Goal: Check status: Check status

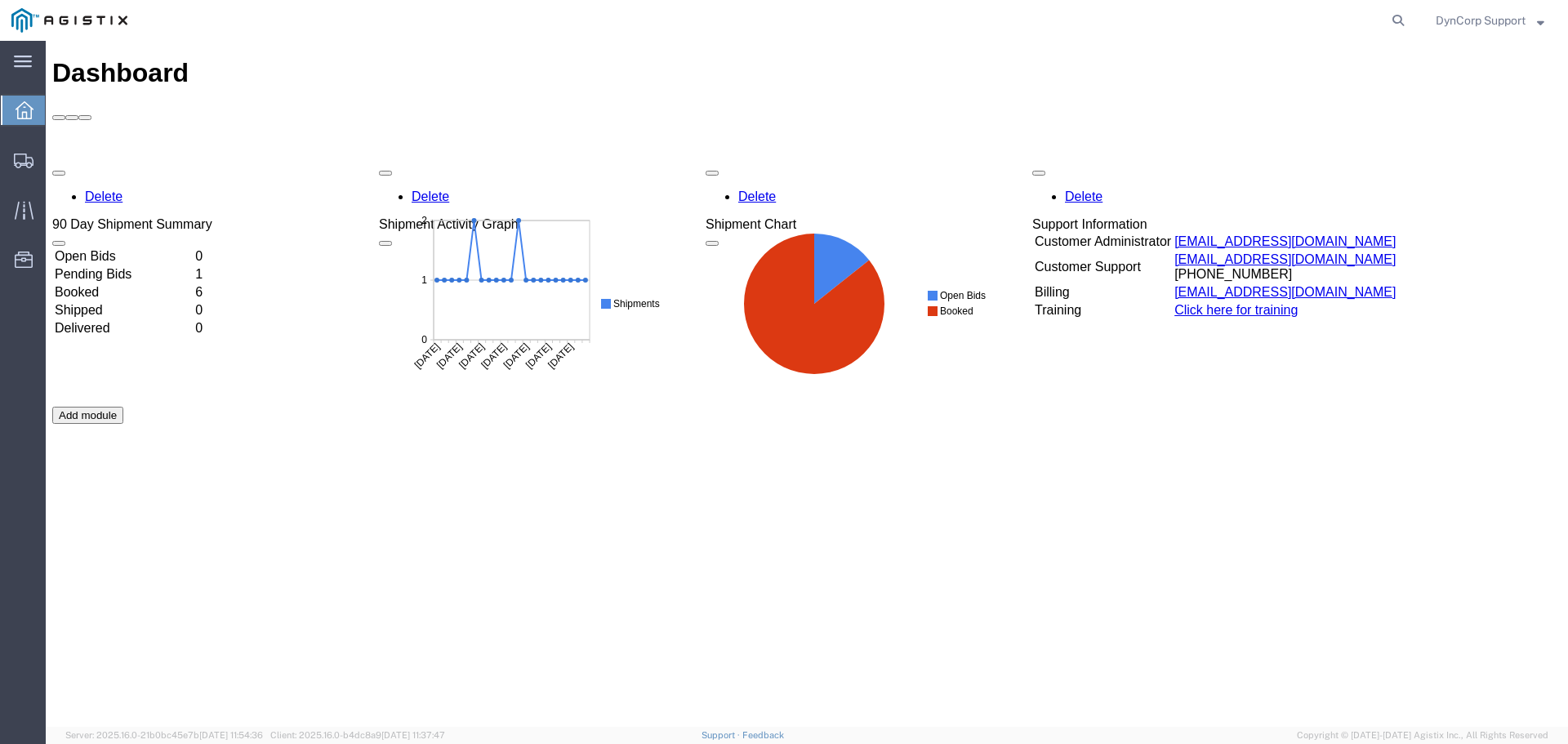
click at [115, 267] on td "Pending Bids" at bounding box center [123, 275] width 139 height 16
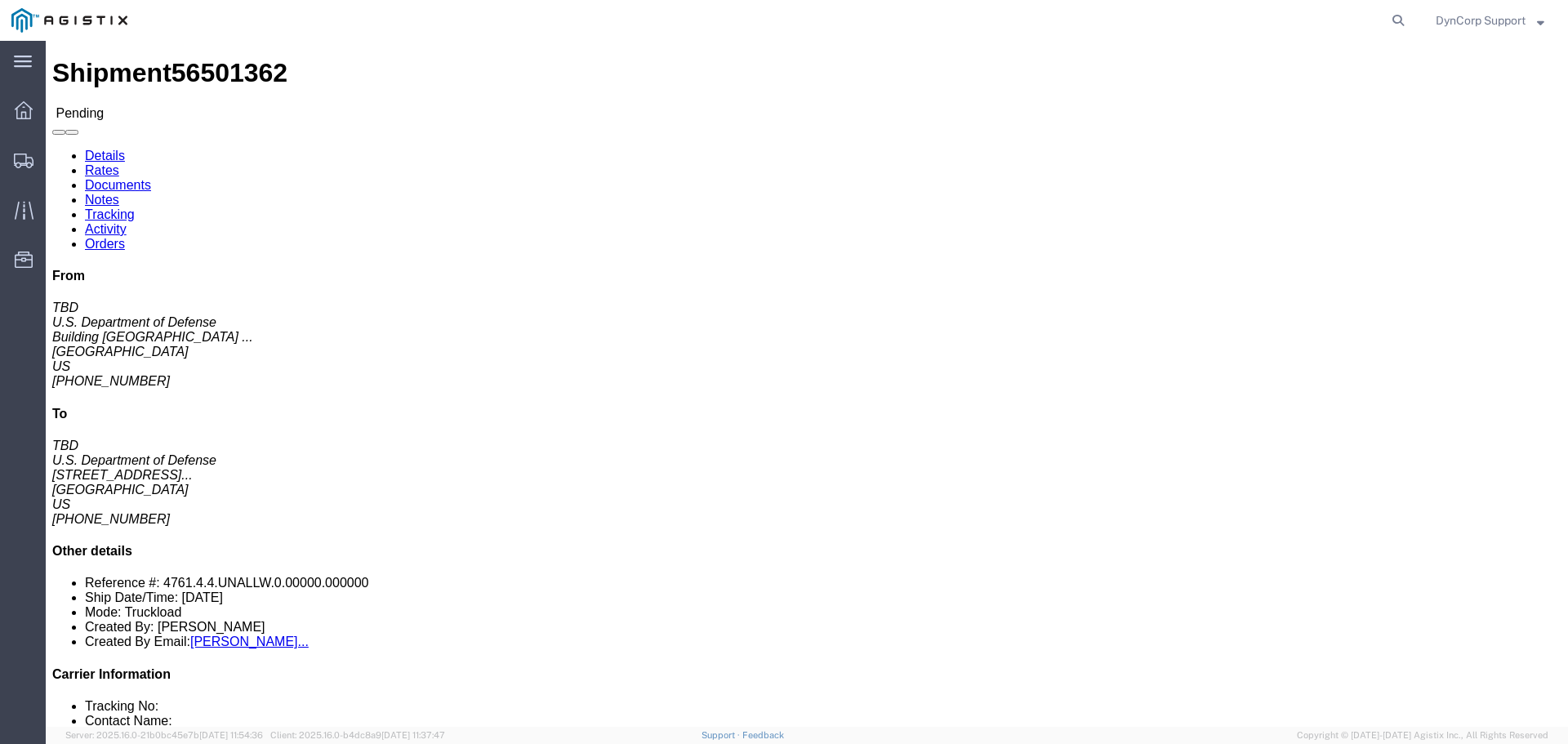
click div "Ship From U.S. Department of Defense (TBD) Building 446 Utgoff Ave Naval Air St…"
click address "U.S. Department of Defense (TBD) 5851 F Avenue DDHU DLA DISTRIBUTION DEPOT HILL…"
click link "Details"
click at [31, 110] on icon at bounding box center [24, 110] width 18 height 18
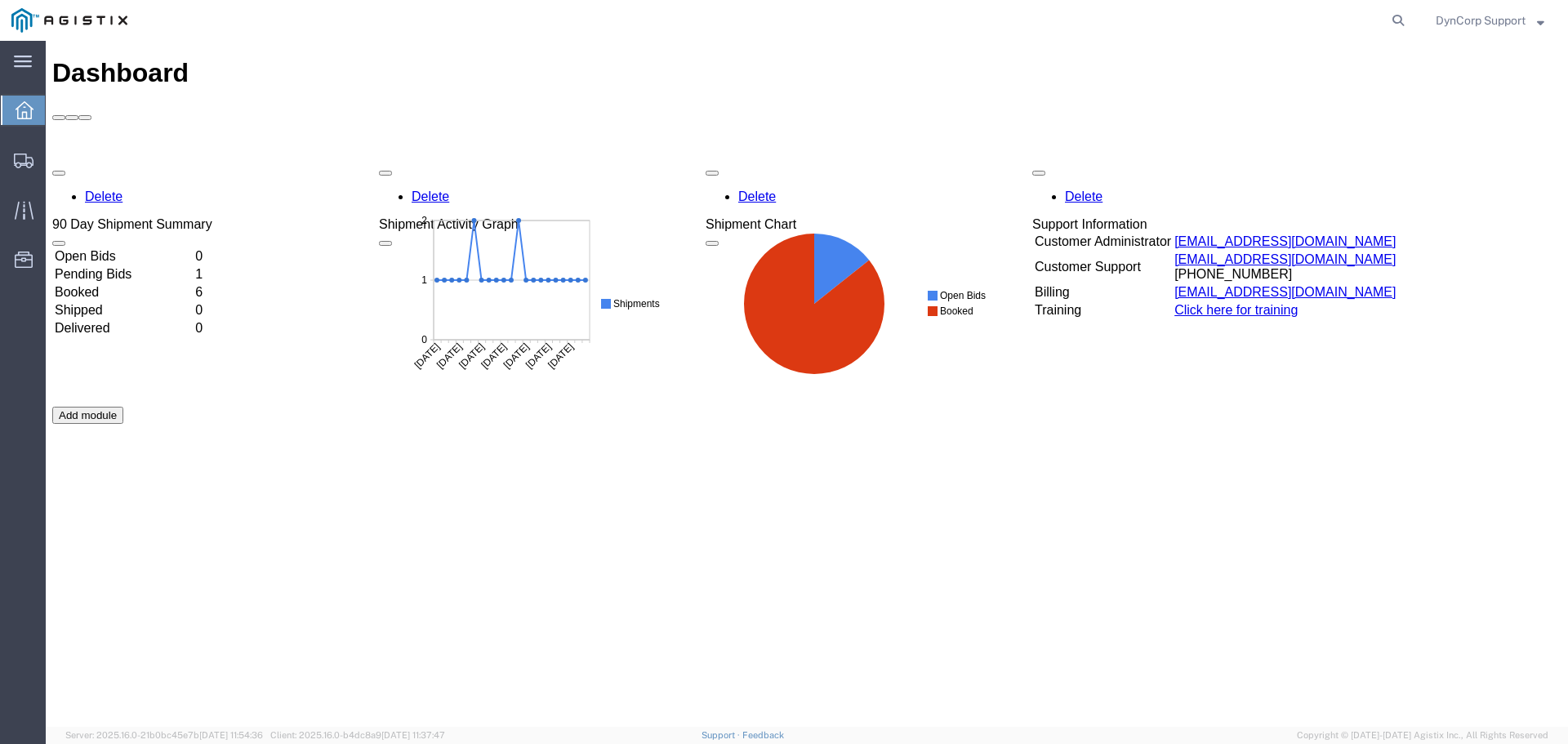
click at [102, 285] on td "Booked" at bounding box center [123, 293] width 139 height 16
